Goal: Go to known website: Go to known website

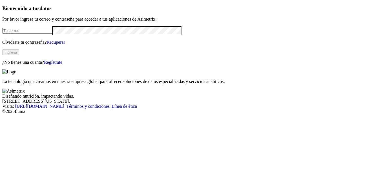
type input "[PERSON_NAME][EMAIL_ADDRESS][DOMAIN_NAME]"
click at [19, 55] on button "Ingresa" at bounding box center [10, 52] width 17 height 6
